Goal: Task Accomplishment & Management: Use online tool/utility

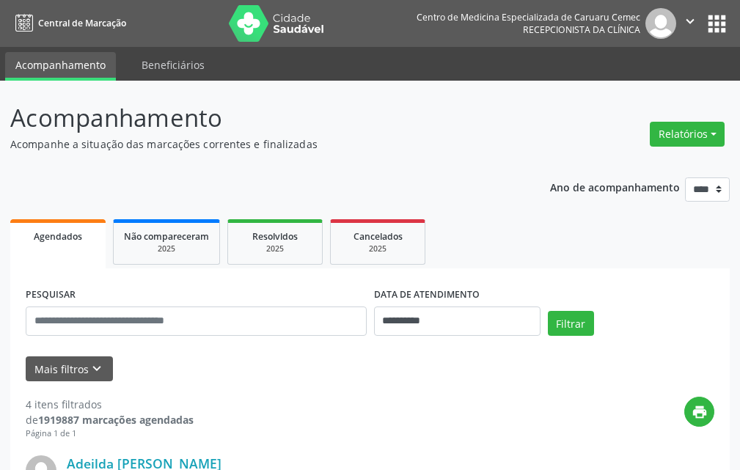
drag, startPoint x: 689, startPoint y: 136, endPoint x: 701, endPoint y: 117, distance: 22.4
click at [692, 135] on button "Relatórios" at bounding box center [687, 134] width 75 height 25
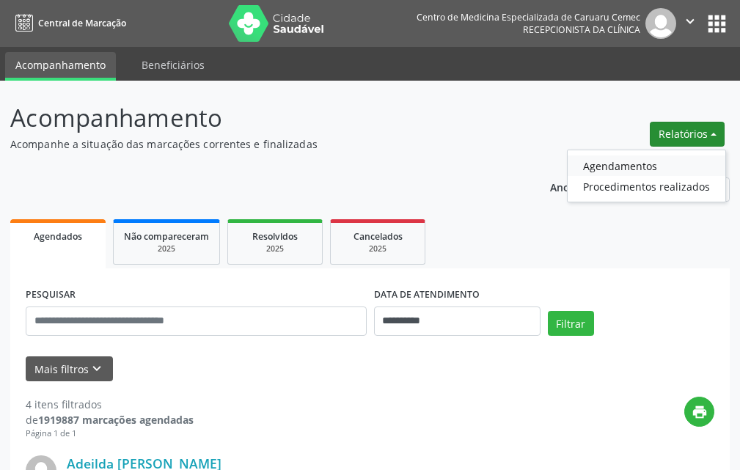
click at [637, 167] on link "Agendamentos" at bounding box center [647, 166] width 158 height 21
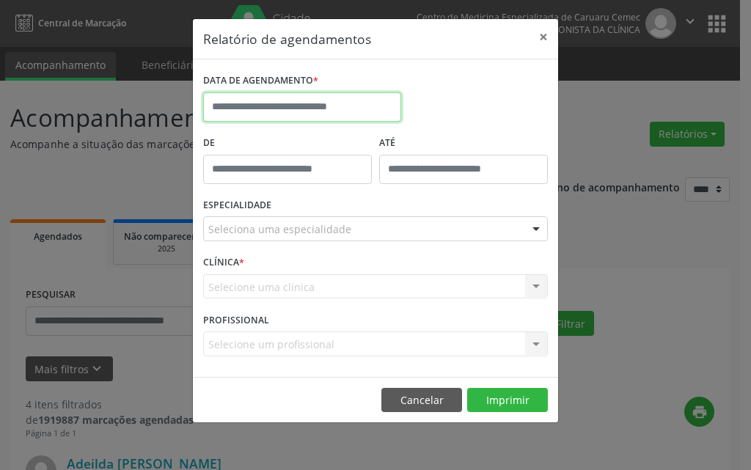
click at [334, 112] on input "text" at bounding box center [302, 106] width 198 height 29
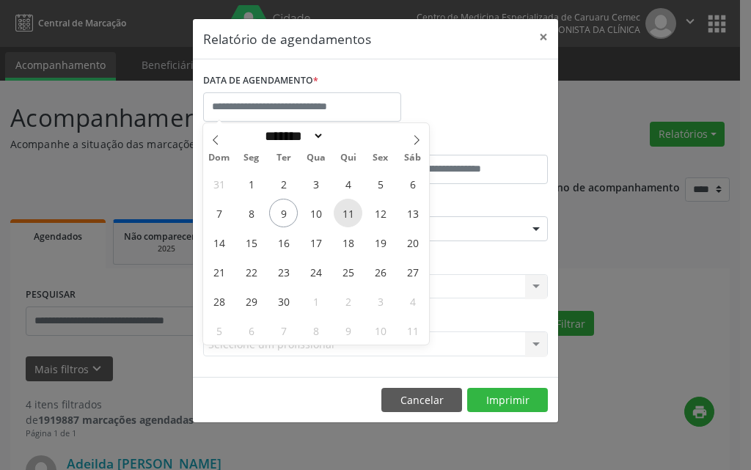
click at [346, 217] on span "11" at bounding box center [348, 213] width 29 height 29
type input "**********"
click at [346, 217] on span "11" at bounding box center [348, 213] width 29 height 29
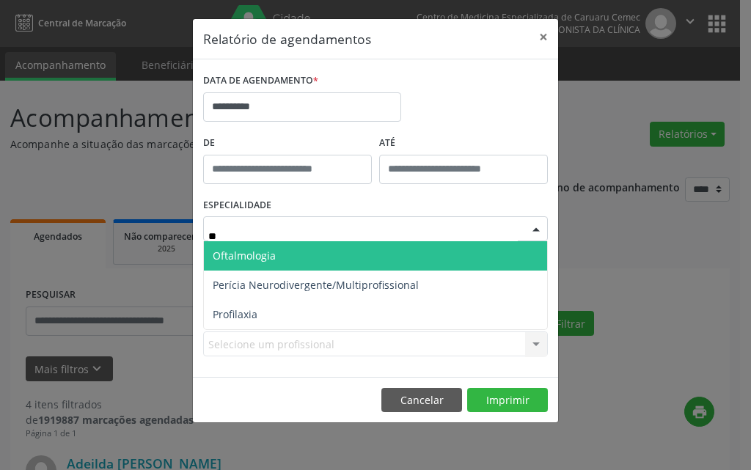
type input "***"
click at [260, 257] on span "Oftalmologia" at bounding box center [244, 256] width 63 height 14
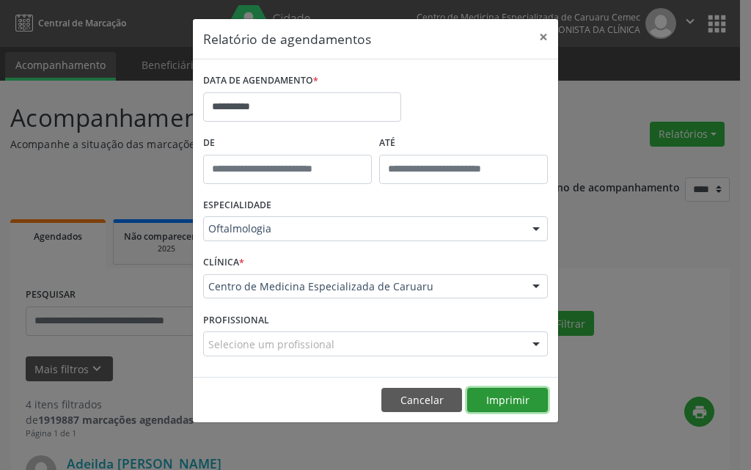
click at [495, 398] on button "Imprimir" at bounding box center [507, 400] width 81 height 25
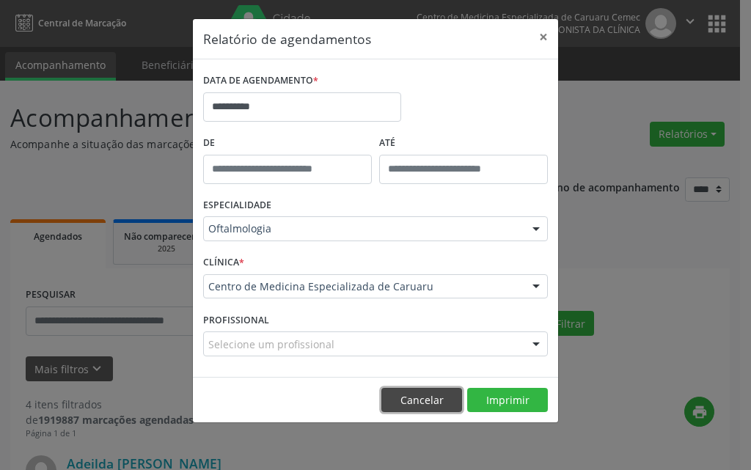
drag, startPoint x: 434, startPoint y: 403, endPoint x: 539, endPoint y: 304, distance: 144.3
click at [437, 398] on button "Cancelar" at bounding box center [422, 400] width 81 height 25
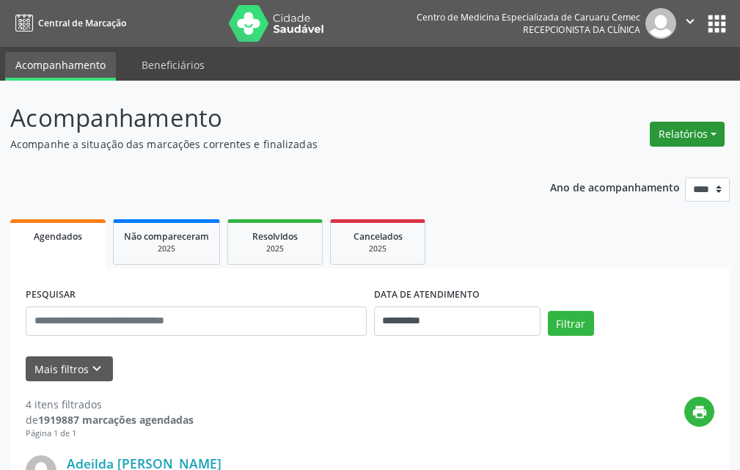
click at [674, 136] on button "Relatórios" at bounding box center [687, 134] width 75 height 25
click at [619, 162] on link "Agendamentos" at bounding box center [647, 166] width 158 height 21
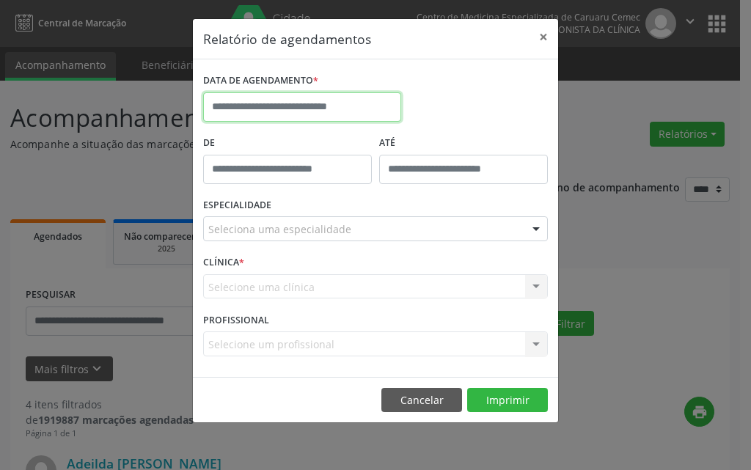
click at [310, 101] on input "text" at bounding box center [302, 106] width 198 height 29
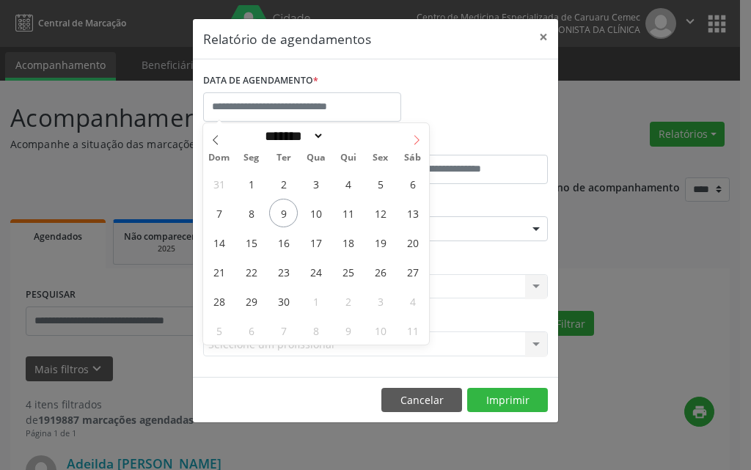
click at [409, 143] on span at bounding box center [416, 135] width 25 height 25
select select "*"
click at [350, 183] on span "2" at bounding box center [348, 183] width 29 height 29
type input "**********"
click at [350, 184] on span "2" at bounding box center [348, 183] width 29 height 29
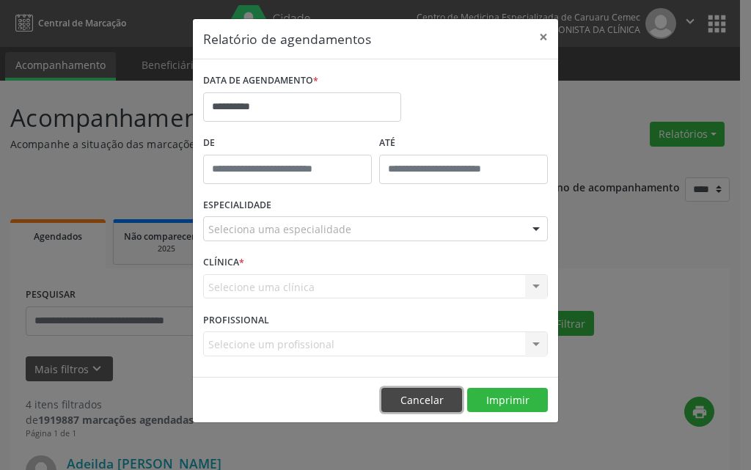
click at [406, 390] on button "Cancelar" at bounding box center [422, 400] width 81 height 25
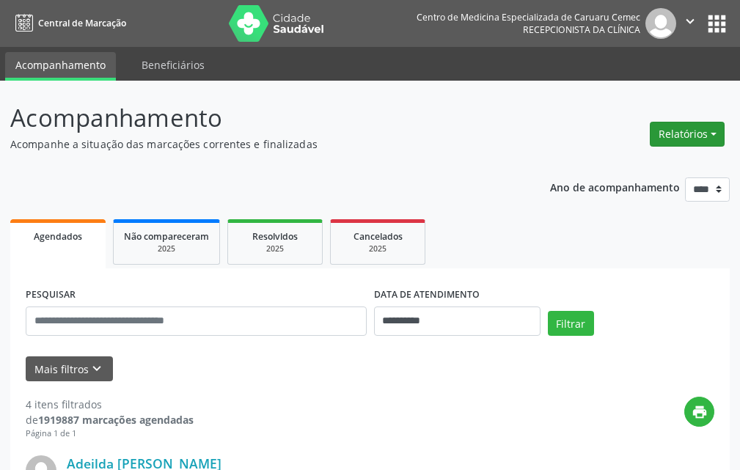
click at [672, 134] on button "Relatórios" at bounding box center [687, 134] width 75 height 25
click at [657, 164] on link "Agendamentos" at bounding box center [647, 166] width 158 height 21
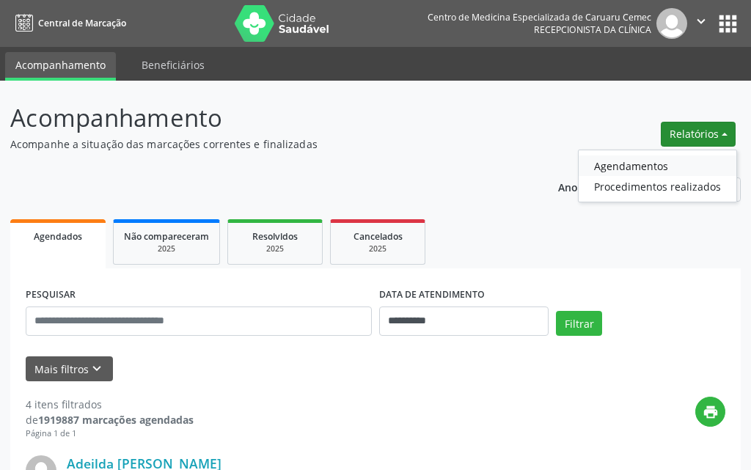
select select "*"
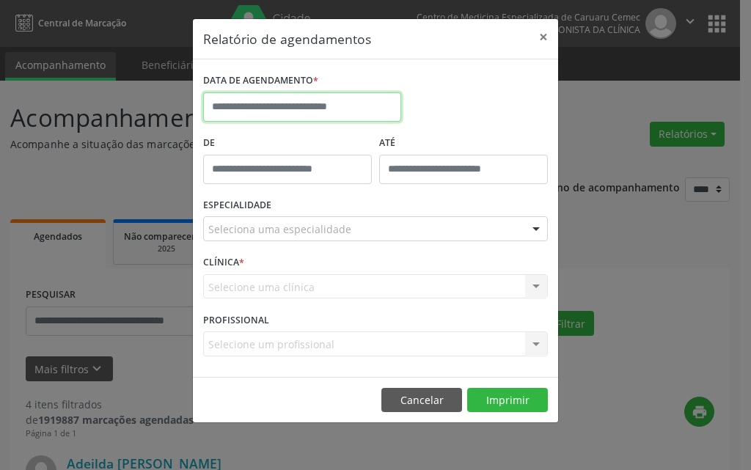
click at [299, 101] on input "text" at bounding box center [302, 106] width 198 height 29
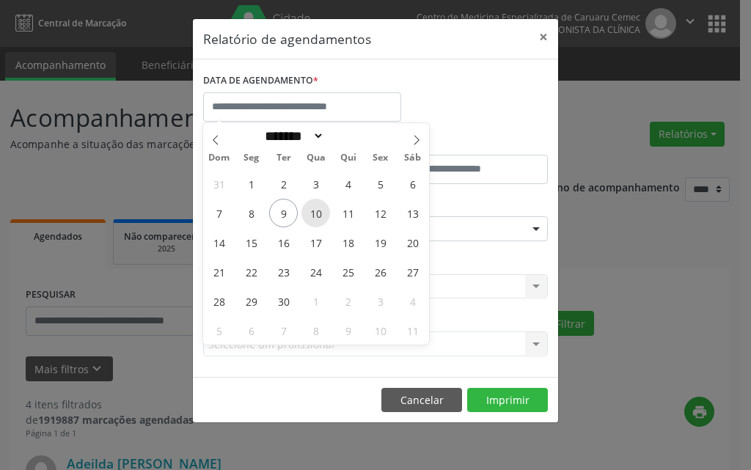
click at [318, 214] on span "10" at bounding box center [316, 213] width 29 height 29
type input "**********"
click at [318, 211] on span "10" at bounding box center [316, 213] width 29 height 29
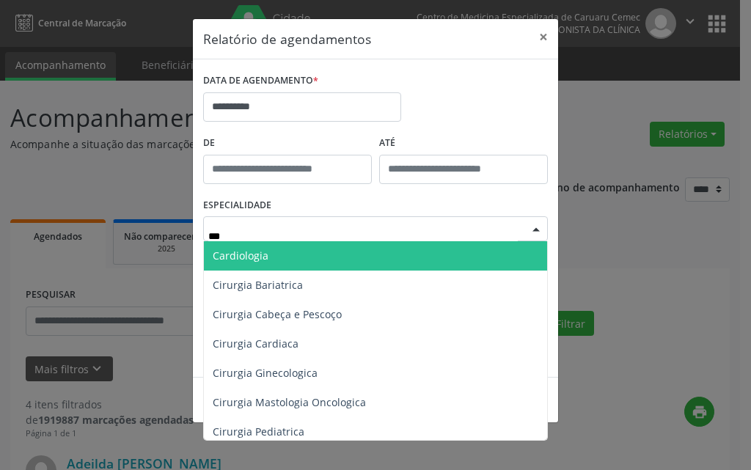
type input "****"
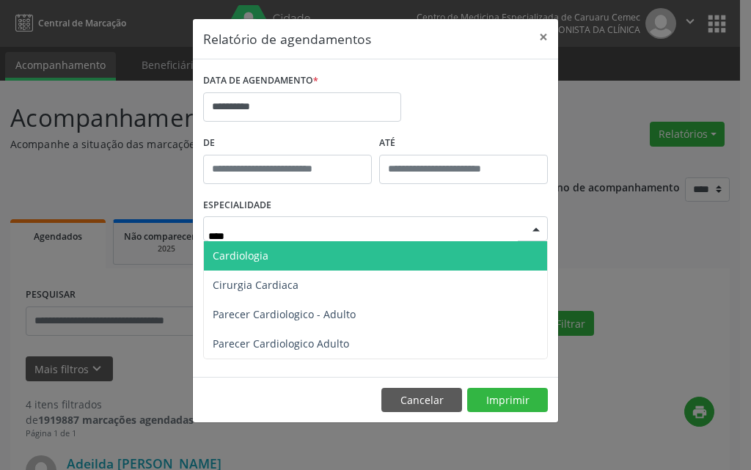
click at [258, 259] on span "Cardiologia" at bounding box center [241, 256] width 56 height 14
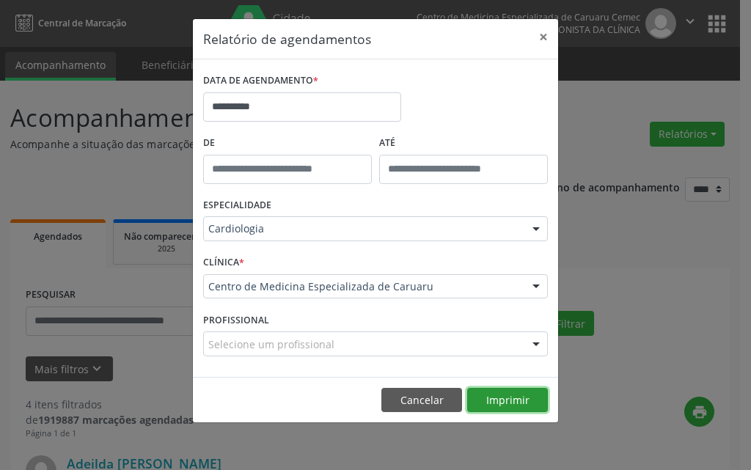
click at [514, 399] on button "Imprimir" at bounding box center [507, 400] width 81 height 25
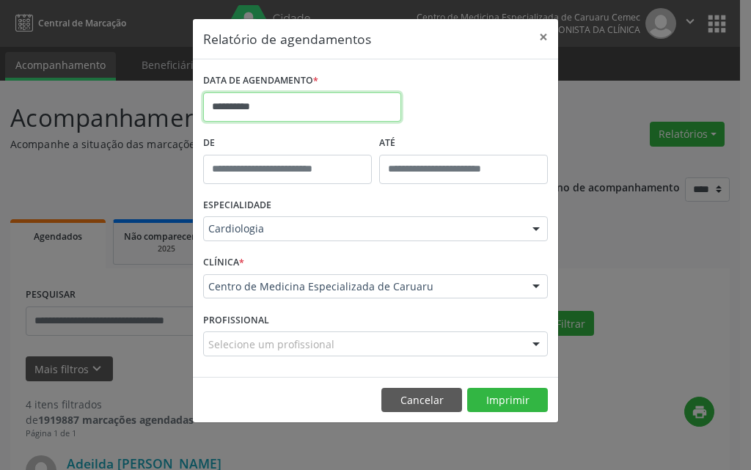
click at [288, 115] on input "**********" at bounding box center [302, 106] width 198 height 29
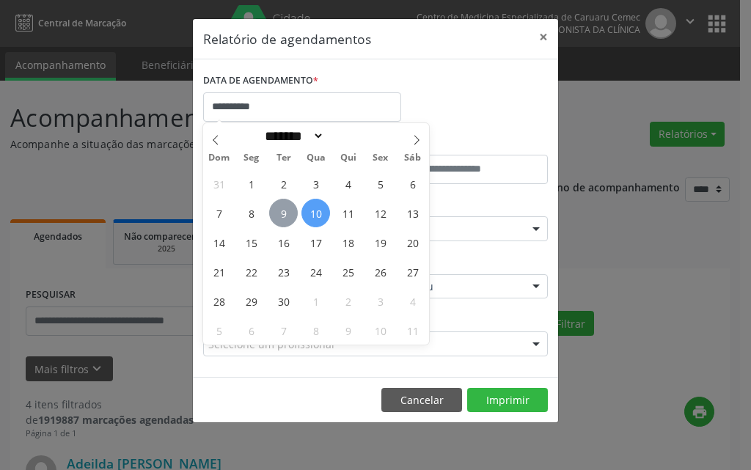
click at [290, 218] on span "9" at bounding box center [283, 213] width 29 height 29
type input "**********"
click at [290, 218] on span "9" at bounding box center [283, 213] width 29 height 29
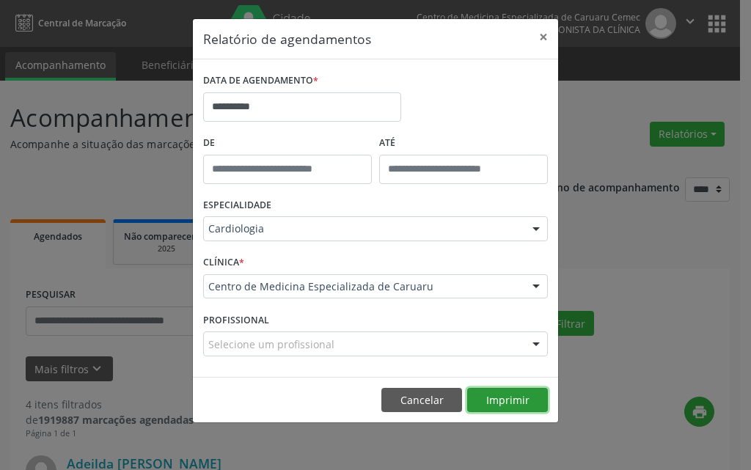
click at [492, 394] on button "Imprimir" at bounding box center [507, 400] width 81 height 25
